Goal: Find specific page/section: Find specific page/section

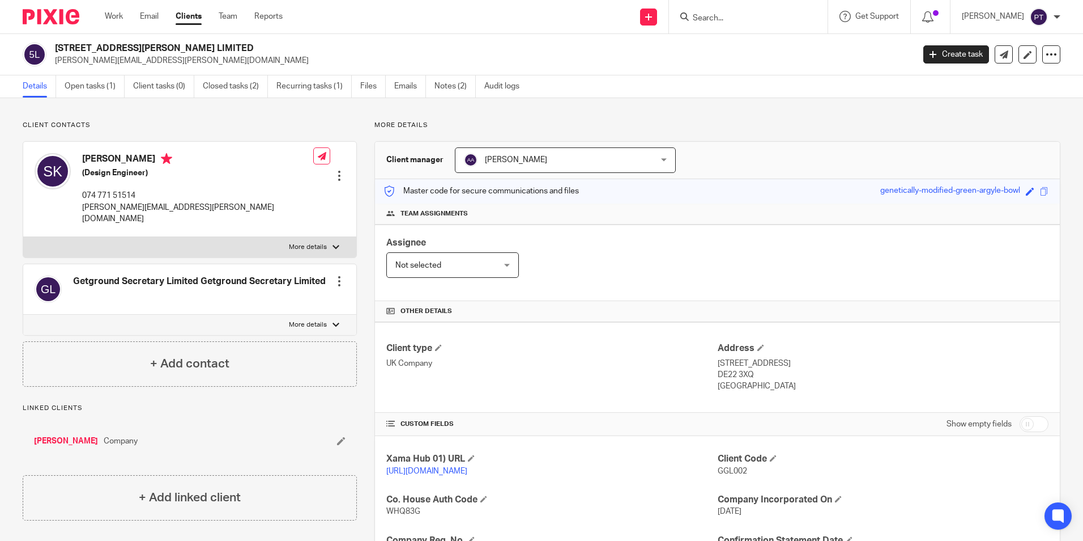
click at [726, 28] on div at bounding box center [748, 16] width 159 height 33
click at [731, 24] on div at bounding box center [748, 16] width 159 height 33
click at [732, 20] on input "Search" at bounding box center [743, 19] width 102 height 10
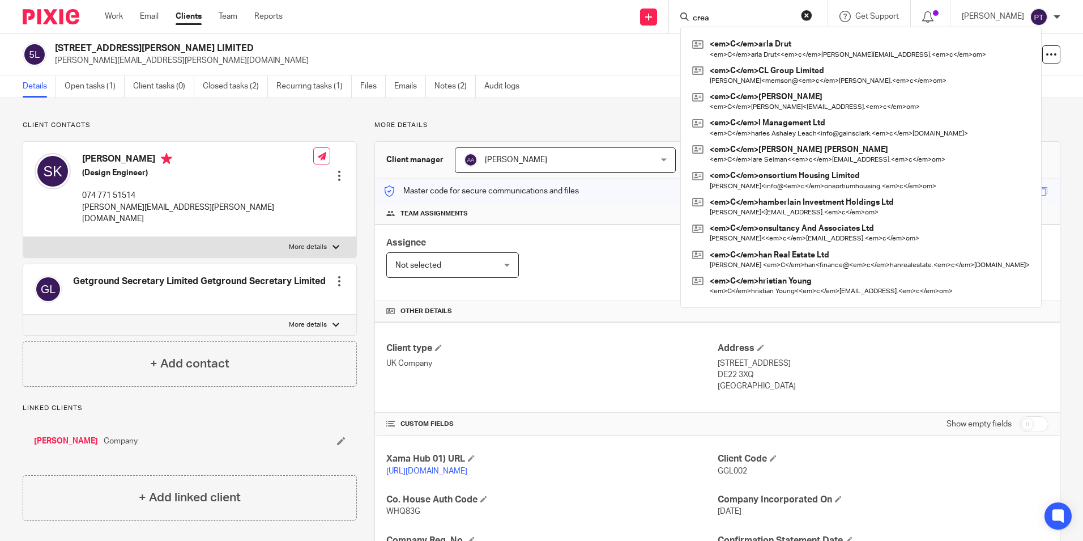
type input "crea"
click button "submit" at bounding box center [0, 0] width 0 height 0
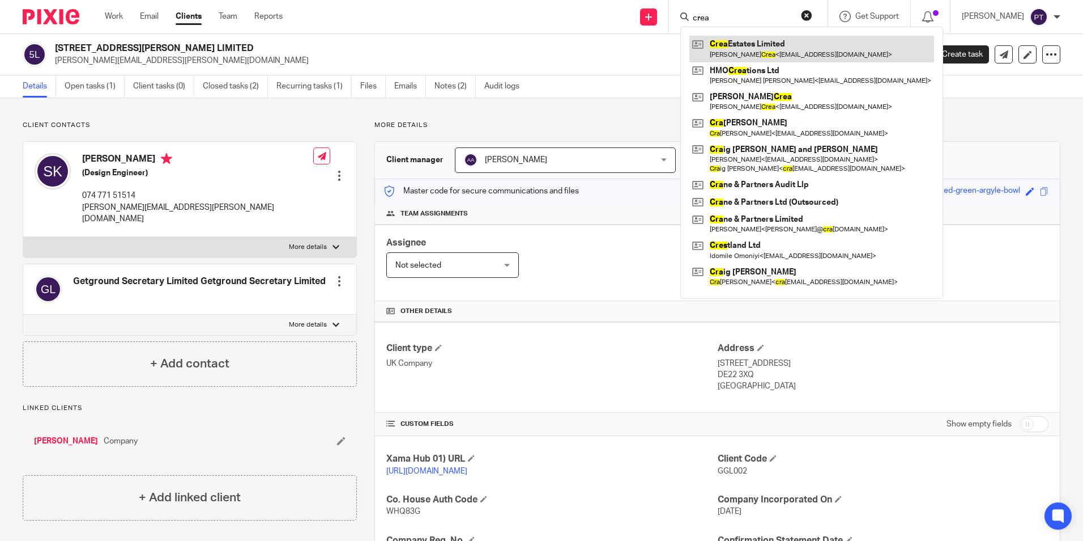
click at [805, 46] on link at bounding box center [812, 49] width 245 height 26
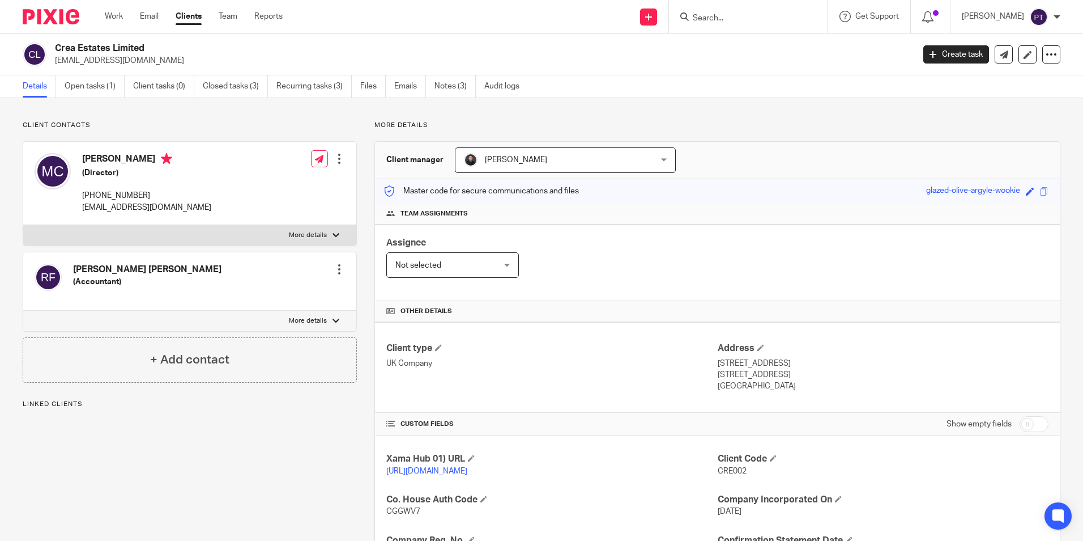
scroll to position [191, 0]
